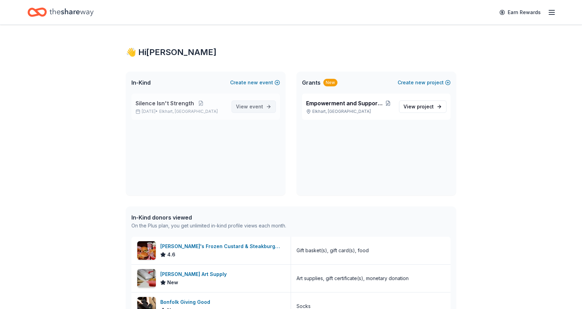
click at [265, 107] on link "View event" at bounding box center [253, 106] width 44 height 12
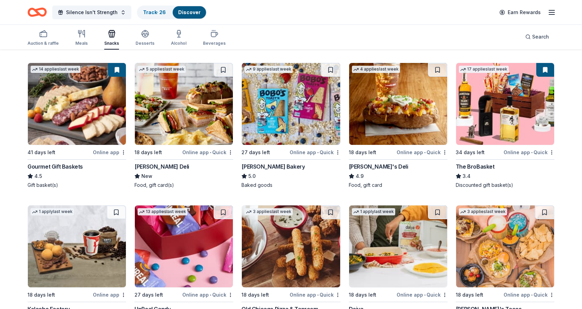
scroll to position [206, 0]
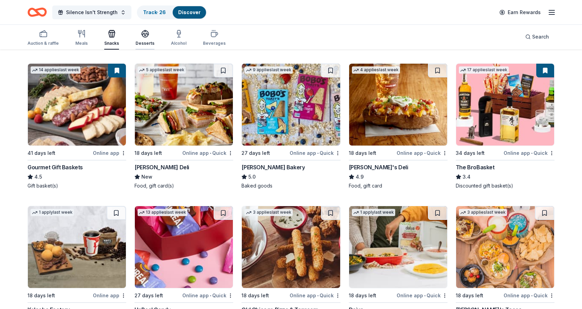
click at [146, 30] on icon "button" at bounding box center [145, 34] width 8 height 8
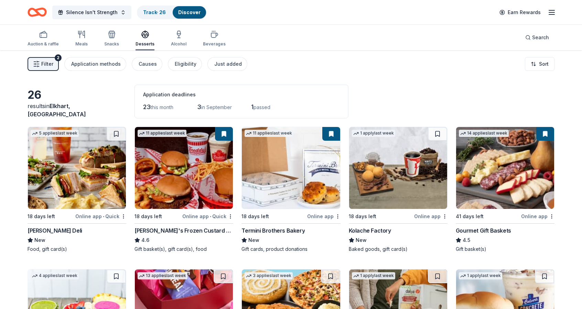
drag, startPoint x: 578, startPoint y: 183, endPoint x: 585, endPoint y: 189, distance: 9.0
click at [582, 189] on html "Silence Isn't Strength Track · 26 Discover Earn Rewards Auction & raffle Meals …" at bounding box center [291, 154] width 582 height 309
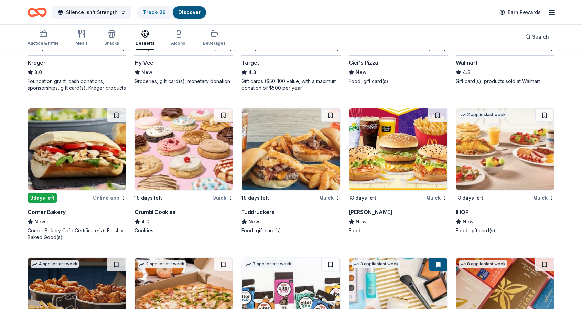
scroll to position [473, 0]
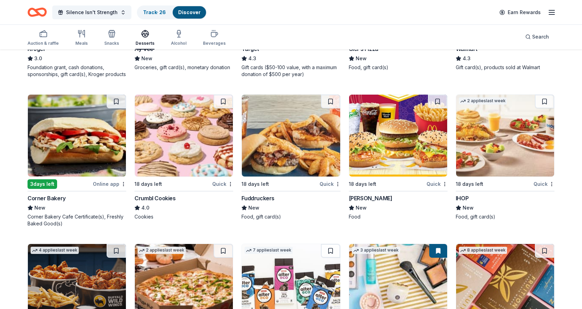
click at [171, 158] on img at bounding box center [184, 136] width 98 height 82
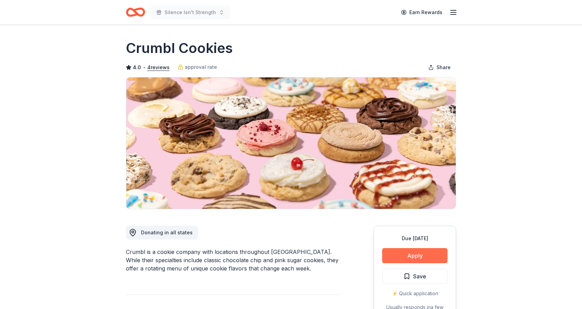
click at [399, 251] on button "Apply" at bounding box center [414, 255] width 65 height 15
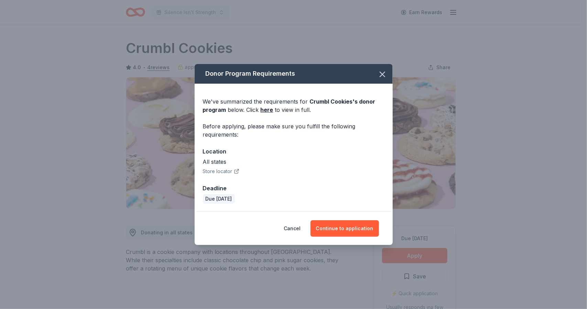
click at [224, 170] on button "Store locator" at bounding box center [221, 171] width 36 height 8
